Goal: Task Accomplishment & Management: Use online tool/utility

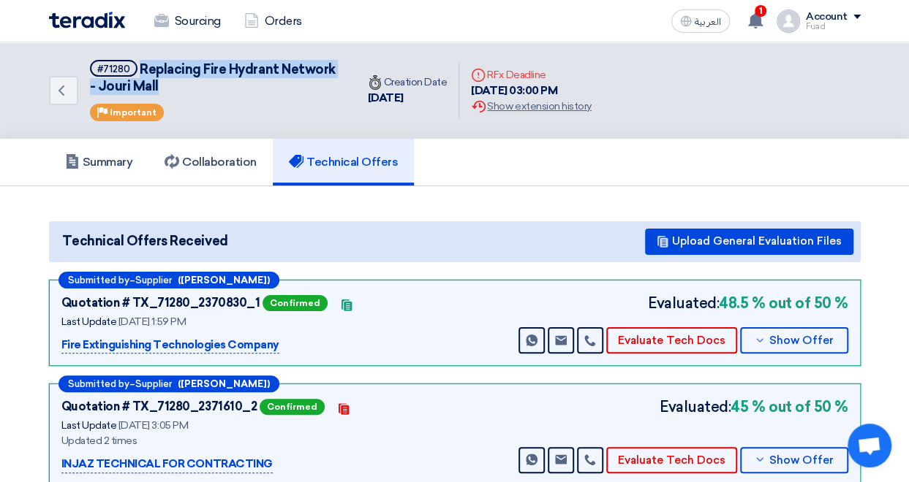
drag, startPoint x: 156, startPoint y: 84, endPoint x: 138, endPoint y: 71, distance: 22.5
click at [138, 71] on span "Replacing Fire Hydrant Network - Jouri Mall" at bounding box center [213, 77] width 246 height 33
click at [138, 71] on h5 "#71280 Replacing Fire Hydrant Network - Jouri Mall" at bounding box center [214, 78] width 249 height 36
copy span "Replacing Fire Hydrant Network - Jouri Mall"
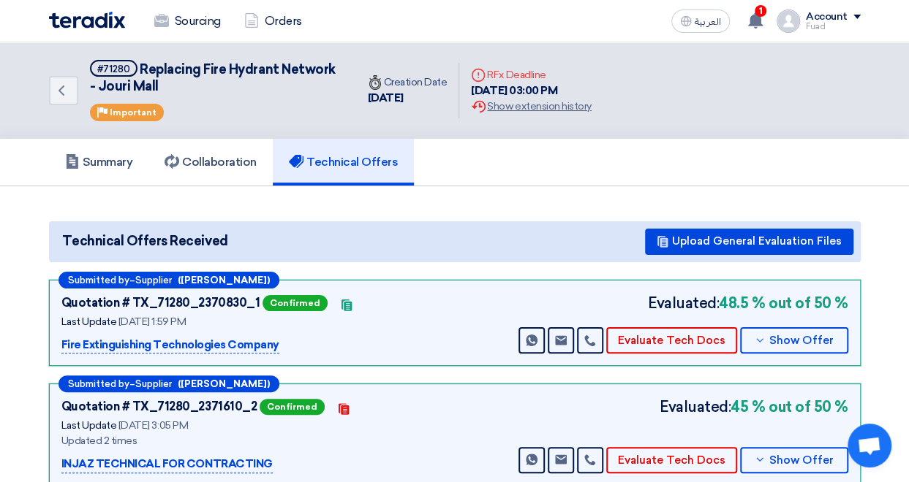
drag, startPoint x: 282, startPoint y: 345, endPoint x: 58, endPoint y: 360, distance: 224.2
click at [58, 360] on div "Submitted by – Supplier ([PERSON_NAME]) Quotation # TX_71280_2370830_1 Confirme…" at bounding box center [454, 323] width 811 height 87
copy p "Fire Extinguishing Technologies Company"
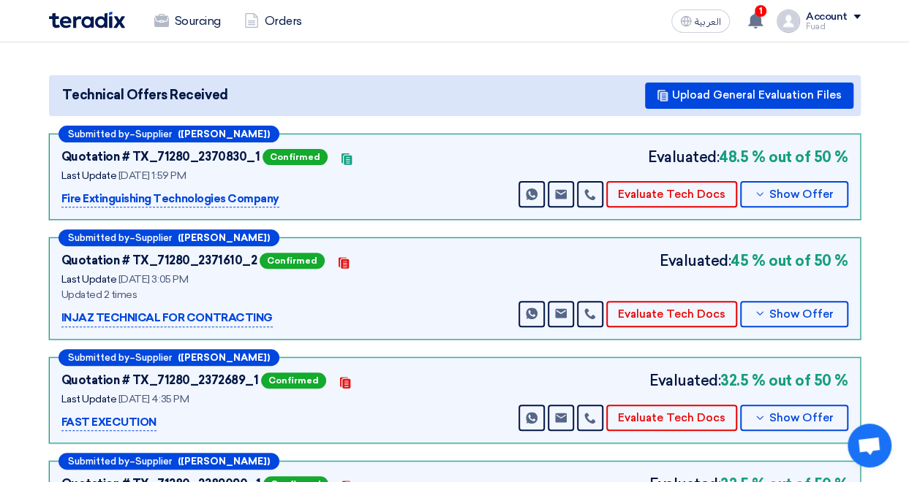
drag, startPoint x: 275, startPoint y: 315, endPoint x: 57, endPoint y: 317, distance: 217.8
click at [57, 317] on div "Submitted by – Supplier ([PERSON_NAME]) Quotation # TX_71280_2371610_2 Confirme…" at bounding box center [454, 289] width 811 height 102
copy p "INJAZ TECHNICAL FOR CONTRACTING"
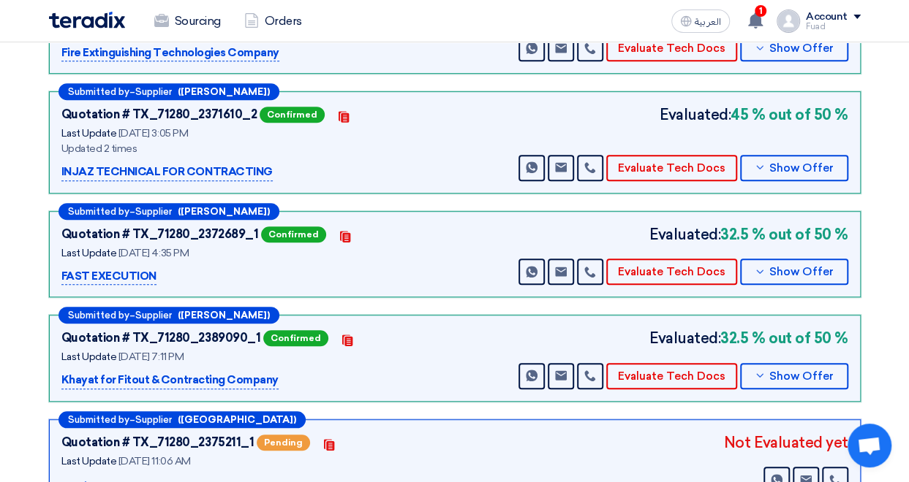
drag, startPoint x: 129, startPoint y: 277, endPoint x: 41, endPoint y: 270, distance: 88.0
click at [41, 270] on div "Submitted by – Supplier ([PERSON_NAME]) Quotation # TX_71280_2370830_1 Confirme…" at bounding box center [454, 250] width 833 height 525
copy p "FAST EXECUTION"
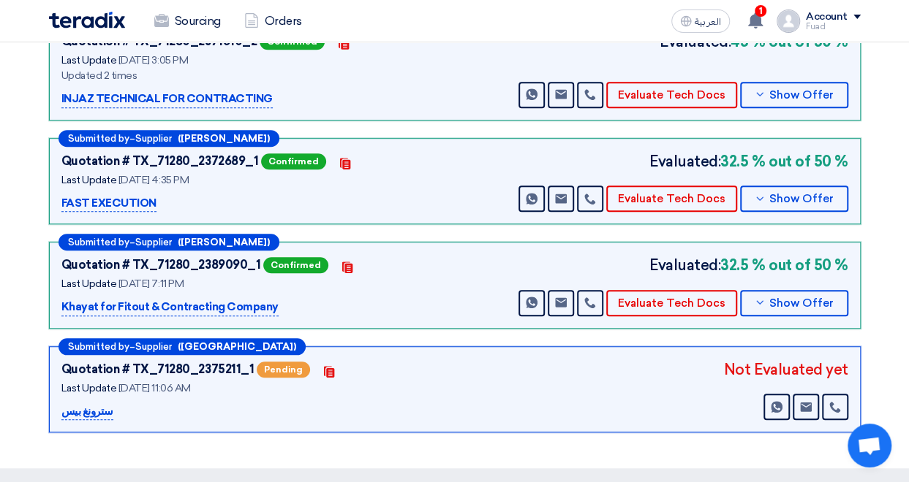
scroll to position [439, 0]
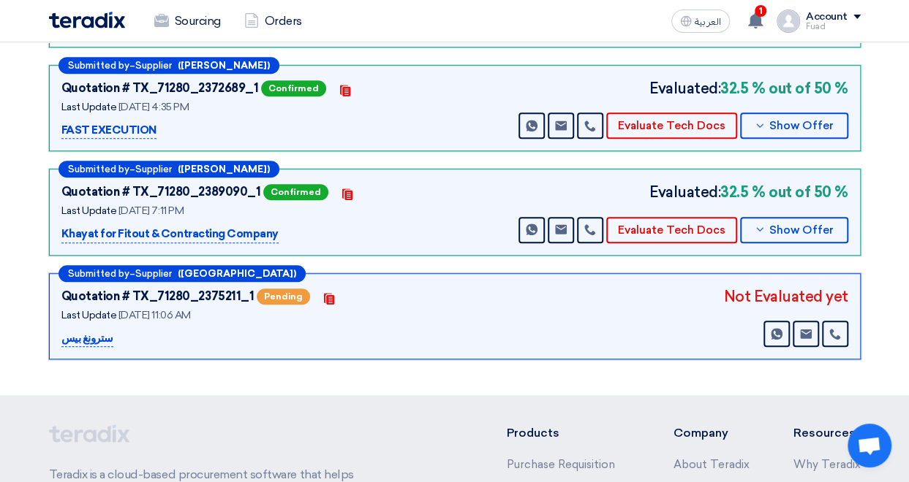
drag, startPoint x: 276, startPoint y: 227, endPoint x: 48, endPoint y: 228, distance: 227.3
click at [49, 228] on div "Submitted by – Supplier ([PERSON_NAME]) Quotation # TX_71280_2389090_1 Confirme…" at bounding box center [454, 212] width 811 height 87
copy p "Khayat for Fitout & Contracting Company"
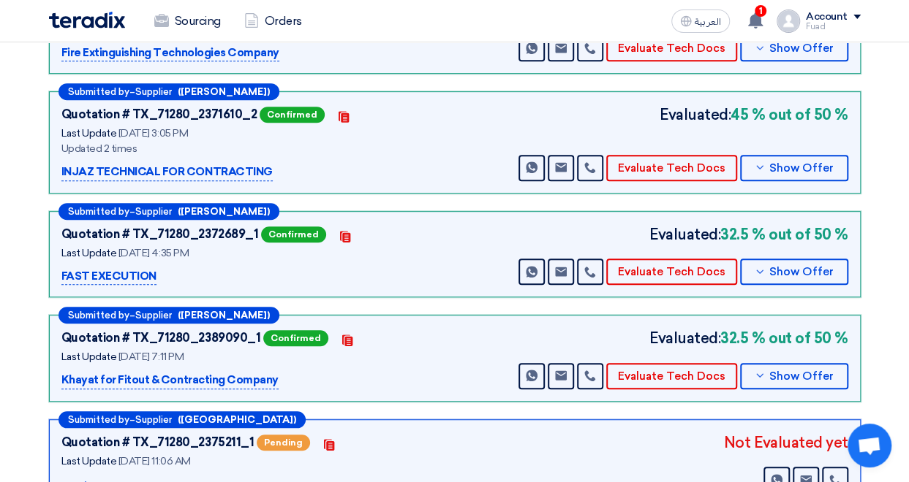
scroll to position [0, 0]
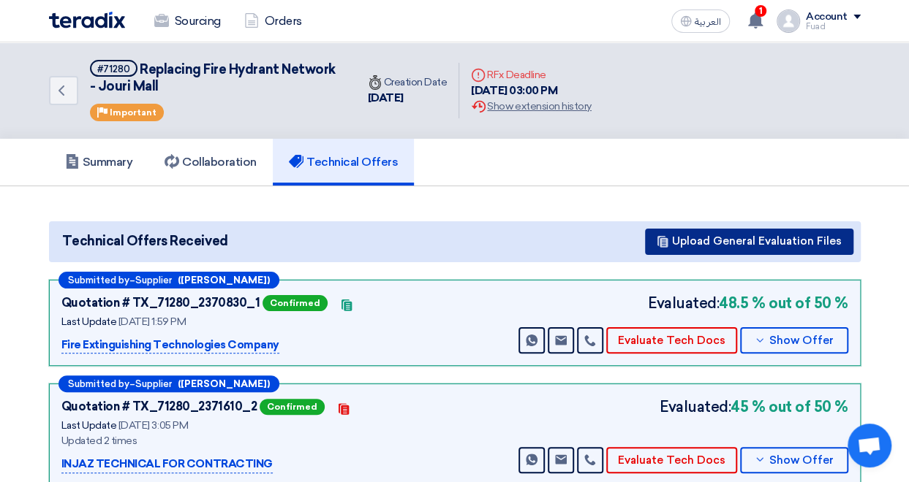
click at [753, 243] on button "Upload General Evaluation Files" at bounding box center [749, 242] width 208 height 26
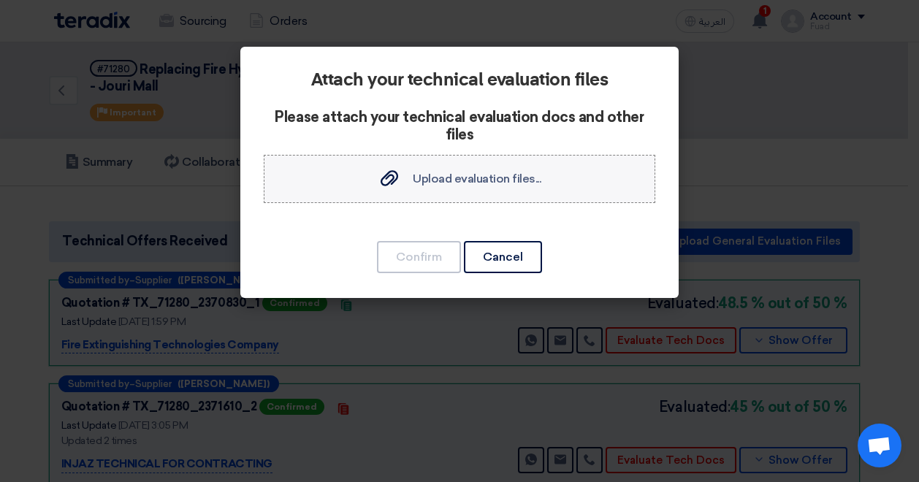
click at [494, 183] on span "Upload evaluation files..." at bounding box center [477, 179] width 129 height 14
click at [0, 0] on input "Upload evaluation files... Upload evaluation files..." at bounding box center [0, 0] width 0 height 0
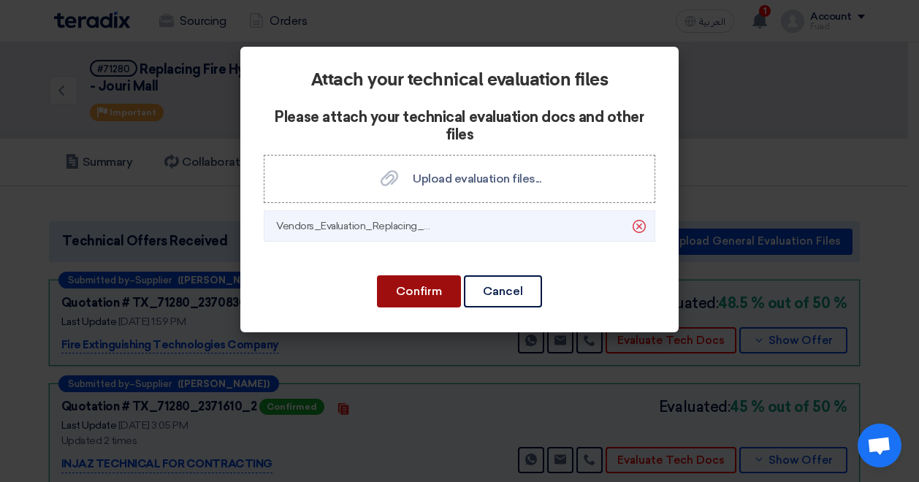
click at [428, 296] on button "Confirm" at bounding box center [419, 292] width 84 height 32
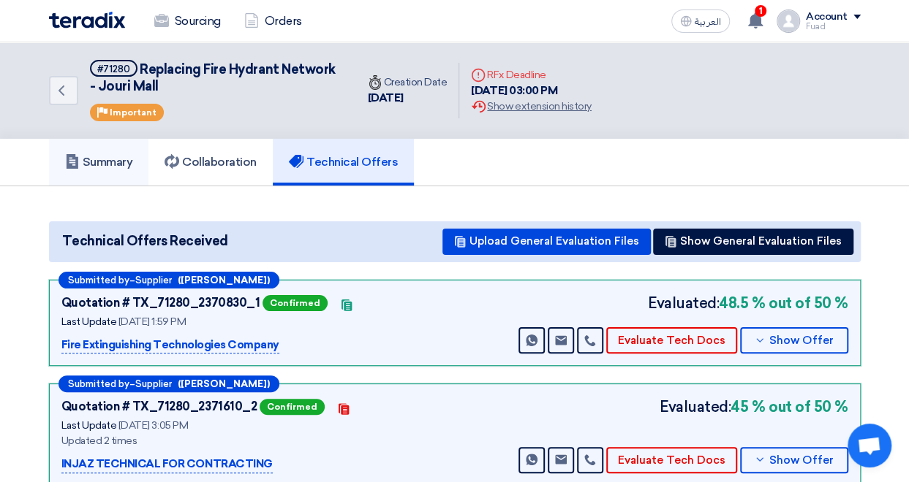
click at [101, 159] on h5 "Summary" at bounding box center [99, 162] width 68 height 15
